Goal: Answer question/provide support: Answer question/provide support

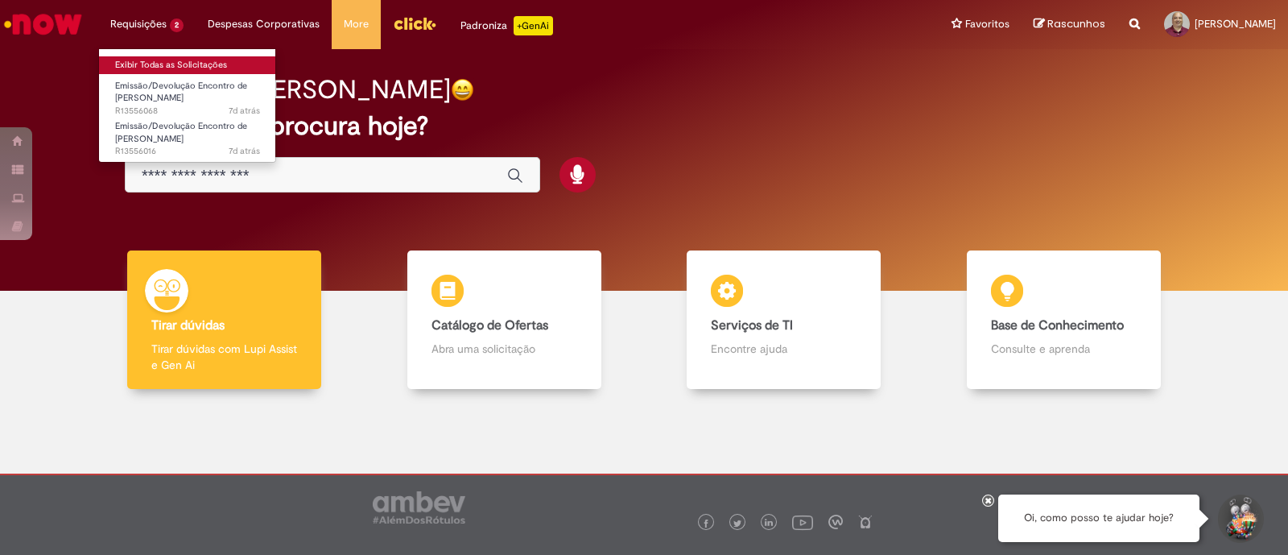
click at [146, 64] on link "Exibir Todas as Solicitações" at bounding box center [187, 65] width 177 height 18
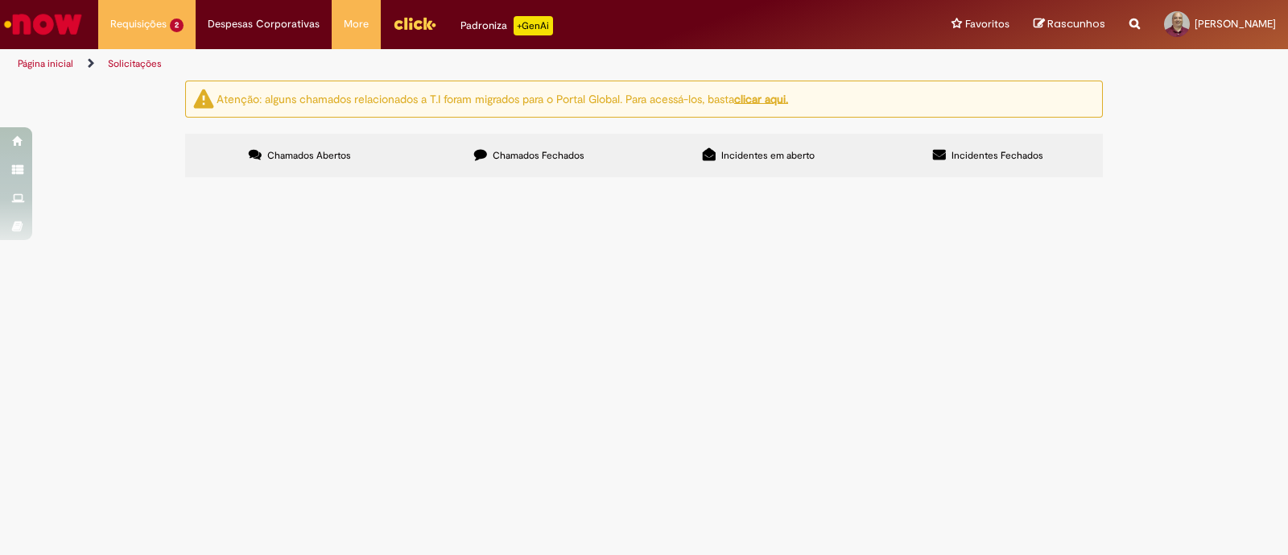
click at [0, 0] on span "Emissão/Devolução Encontro de [PERSON_NAME]" at bounding box center [0, 0] width 0 height 0
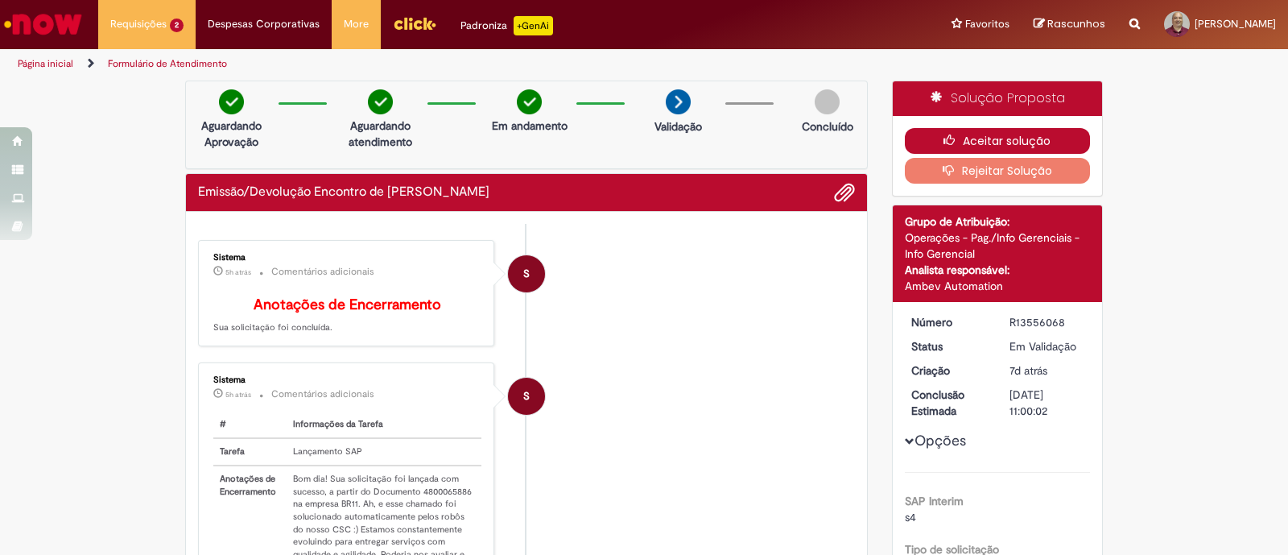
click at [974, 140] on button "Aceitar solução" at bounding box center [998, 141] width 186 height 26
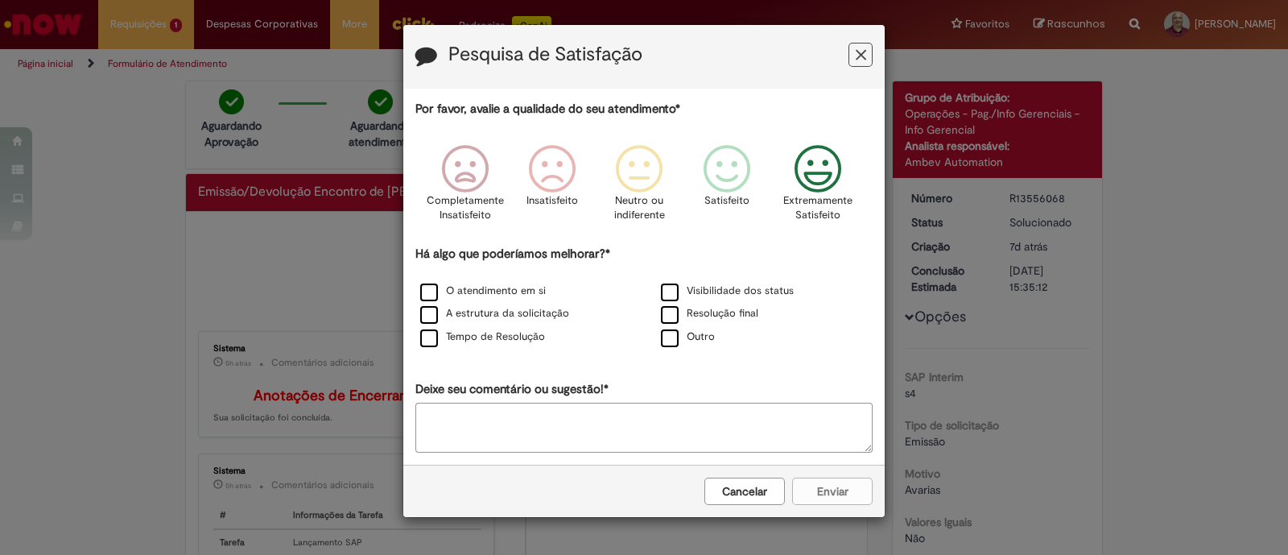
click at [814, 164] on icon "Feedback" at bounding box center [818, 169] width 60 height 48
drag, startPoint x: 427, startPoint y: 294, endPoint x: 429, endPoint y: 316, distance: 22.7
click at [427, 297] on label "O atendimento em si" at bounding box center [483, 290] width 126 height 15
click at [431, 320] on label "A estrutura da solicitação" at bounding box center [494, 313] width 149 height 15
click at [429, 341] on label "Tempo de Resolução" at bounding box center [482, 336] width 125 height 15
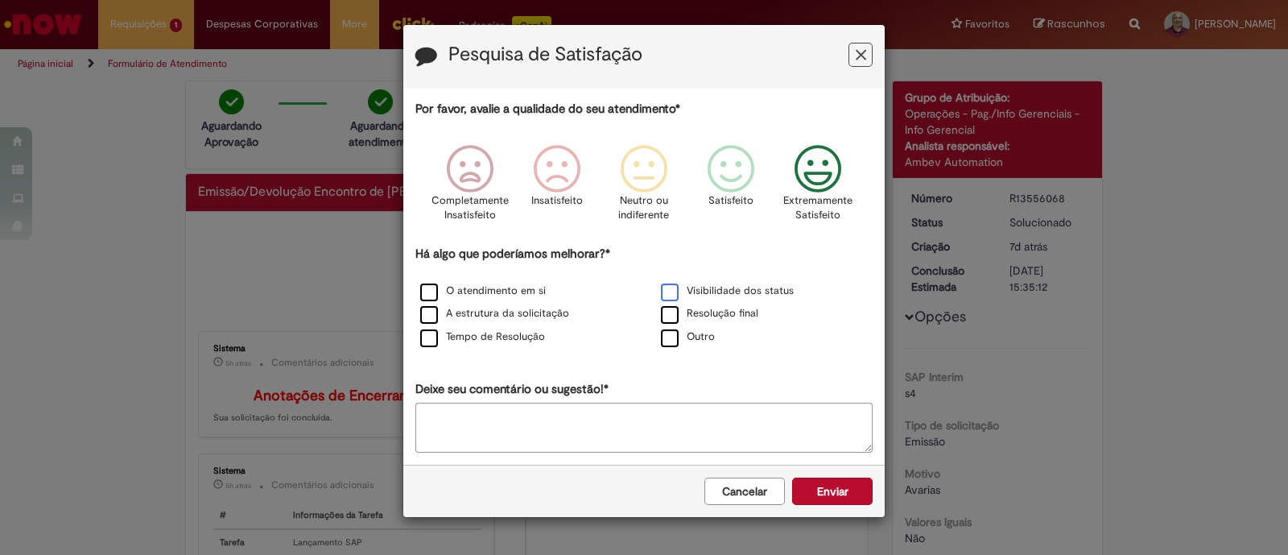
click at [664, 287] on label "Visibilidade dos status" at bounding box center [727, 290] width 133 height 15
click at [838, 493] on button "Enviar" at bounding box center [832, 490] width 80 height 27
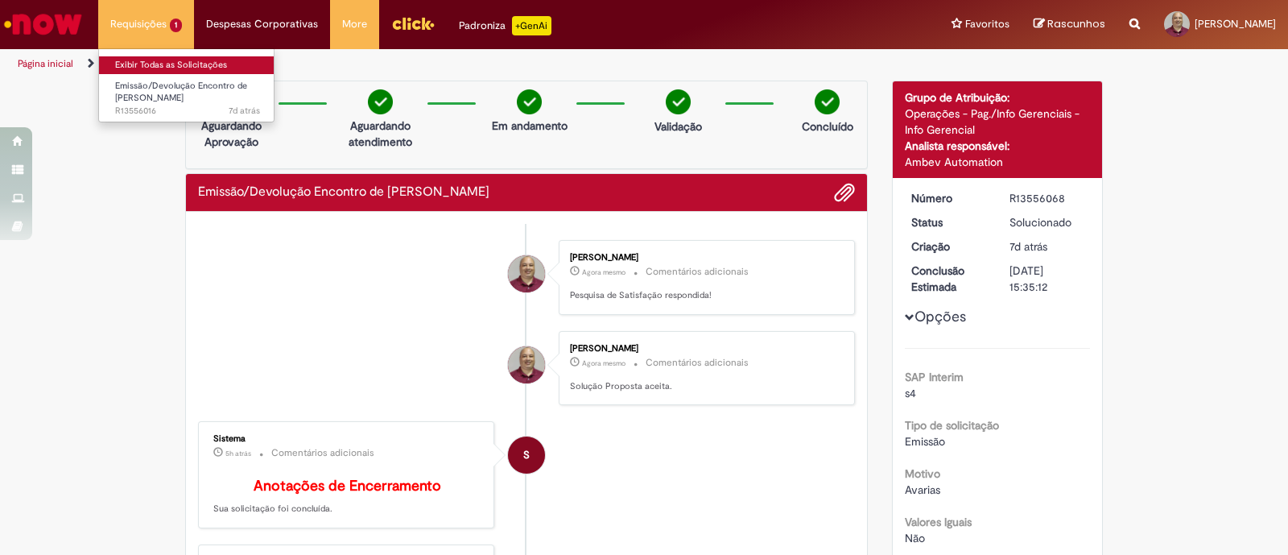
click at [146, 58] on link "Exibir Todas as Solicitações" at bounding box center [187, 65] width 177 height 18
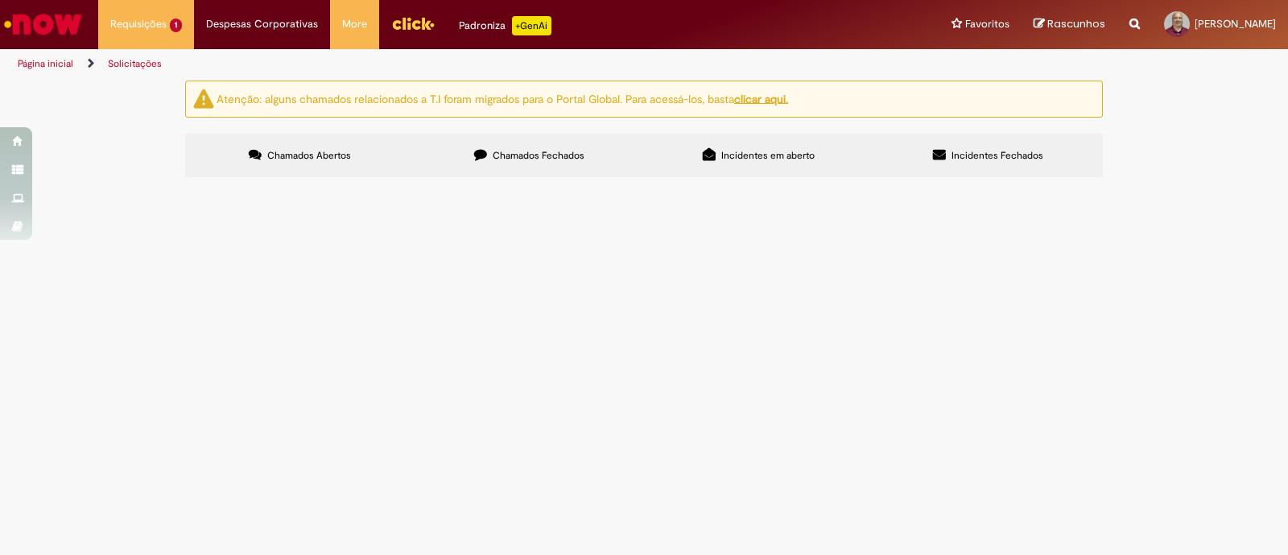
click at [0, 0] on span "Emissão/Devolução Encontro de [PERSON_NAME]" at bounding box center [0, 0] width 0 height 0
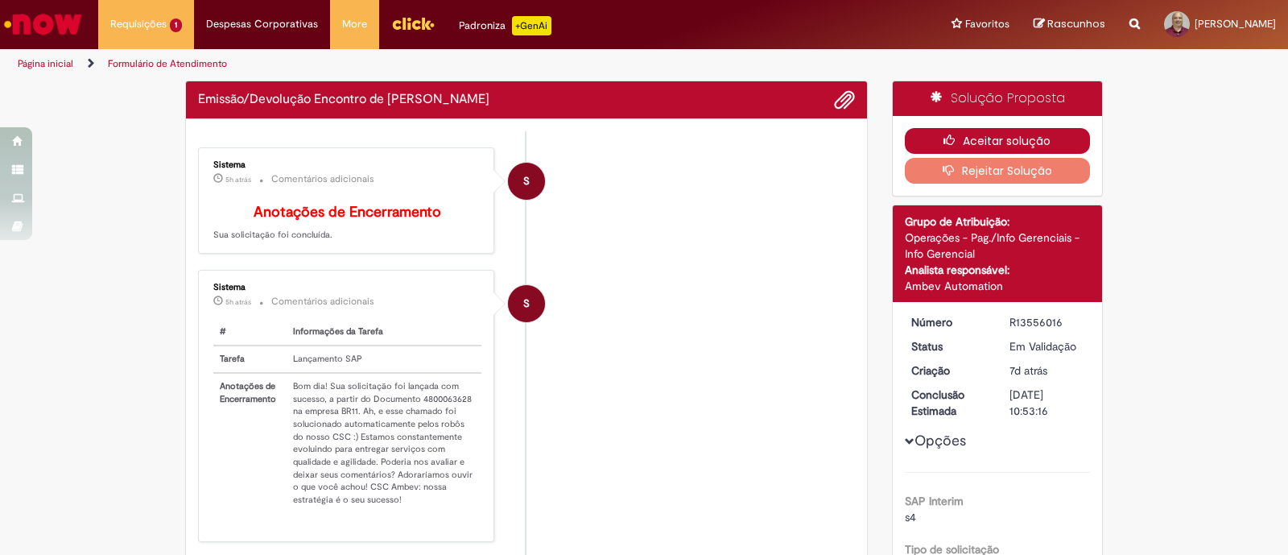
click at [947, 130] on button "Aceitar solução" at bounding box center [998, 141] width 186 height 26
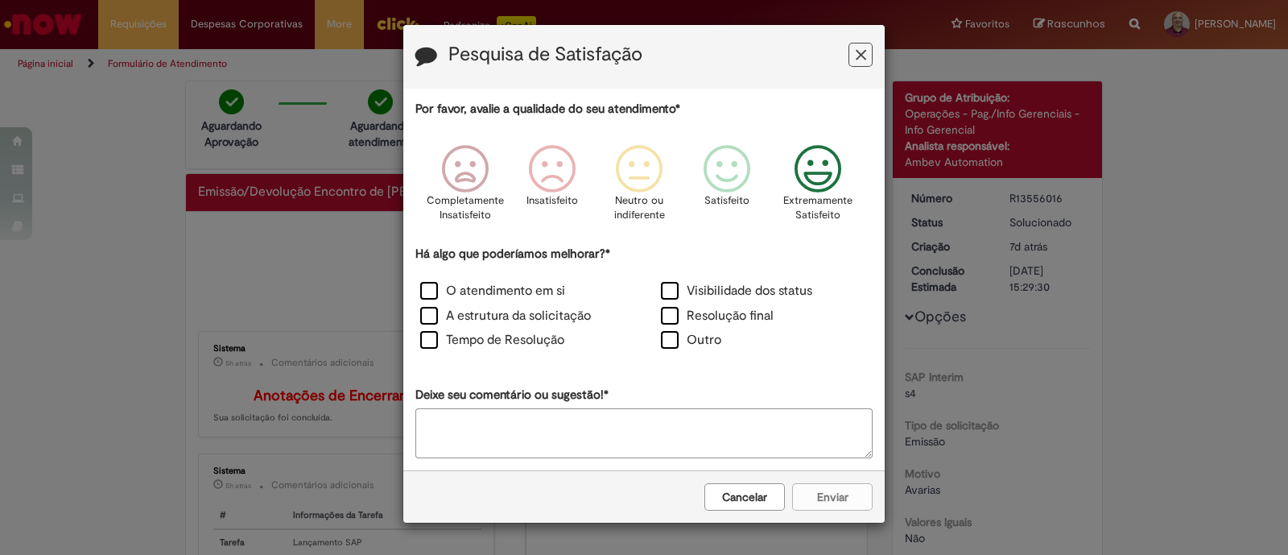
click at [828, 185] on icon "Feedback" at bounding box center [818, 169] width 60 height 48
click at [431, 292] on label "O atendimento em si" at bounding box center [492, 291] width 145 height 19
click at [426, 311] on label "A estrutura da solicitação" at bounding box center [505, 316] width 171 height 19
click at [423, 336] on label "Tempo de Resolução" at bounding box center [492, 340] width 144 height 19
click at [664, 286] on label "Visibilidade dos status" at bounding box center [736, 291] width 151 height 19
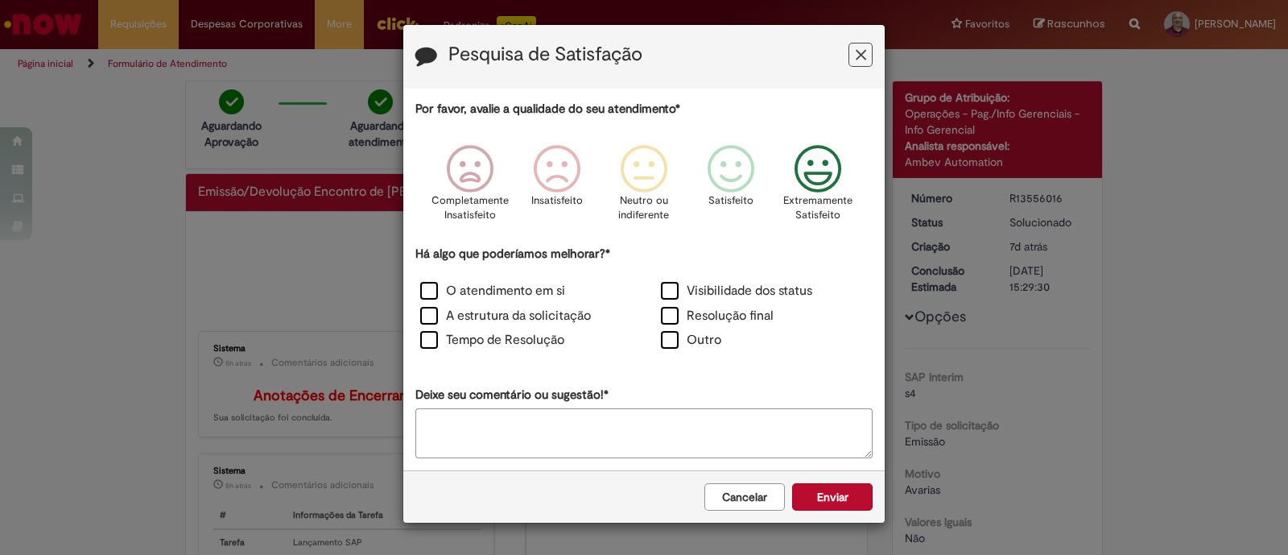
drag, startPoint x: 828, startPoint y: 497, endPoint x: 829, endPoint y: 485, distance: 12.1
click at [828, 496] on button "Enviar" at bounding box center [832, 496] width 80 height 27
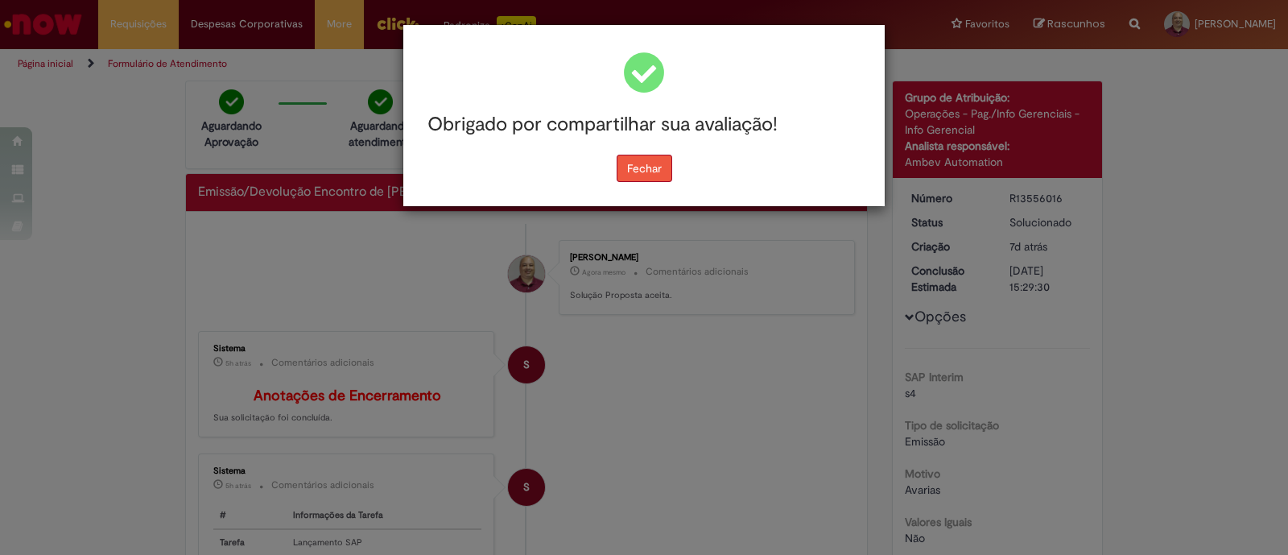
click at [652, 159] on button "Fechar" at bounding box center [645, 168] width 56 height 27
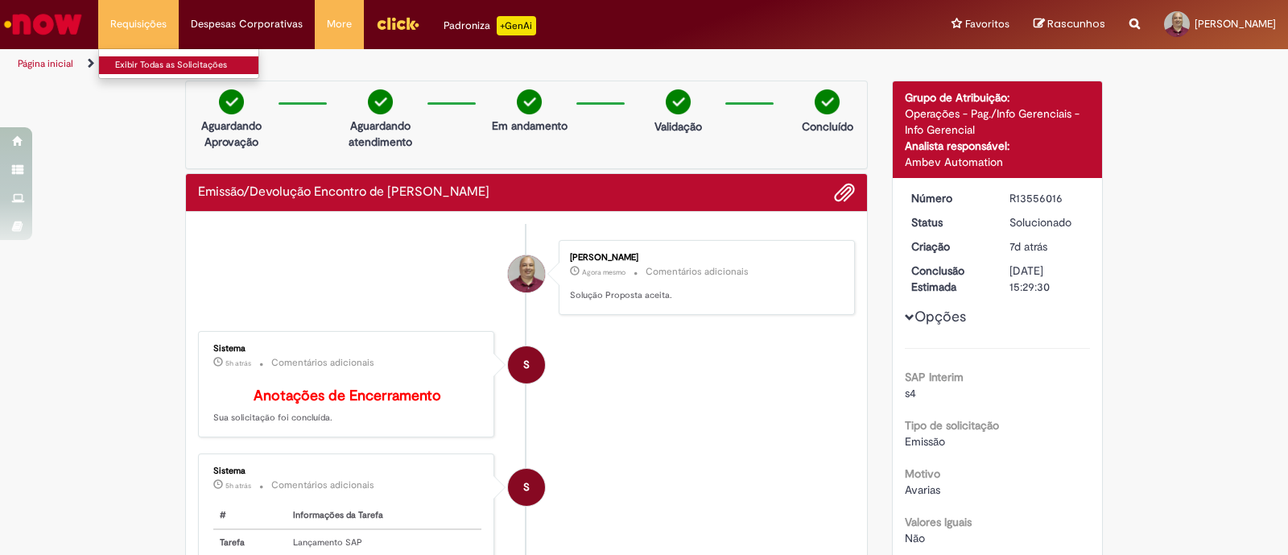
click at [137, 62] on link "Exibir Todas as Solicitações" at bounding box center [187, 65] width 177 height 18
